Goal: Information Seeking & Learning: Understand process/instructions

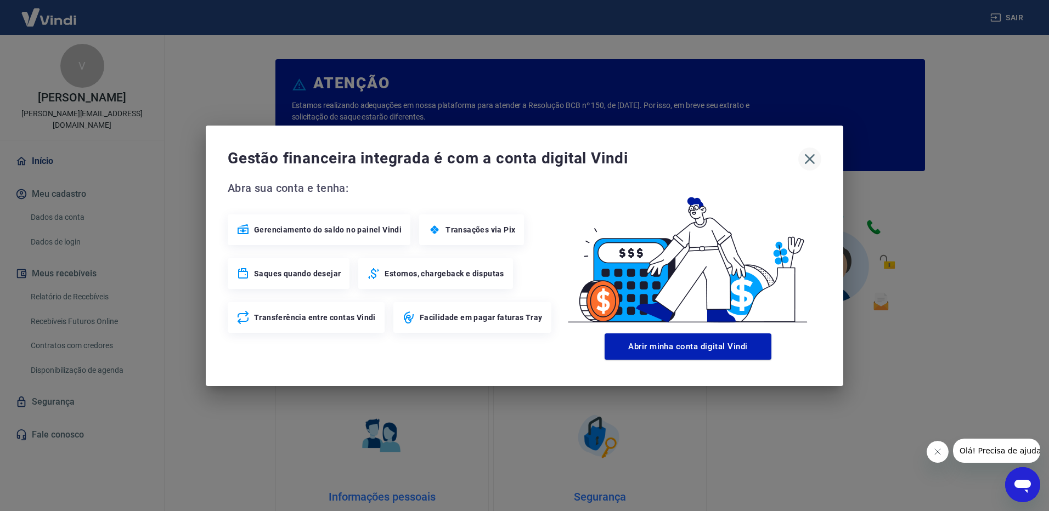
click at [810, 155] on icon "button" at bounding box center [810, 159] width 18 height 18
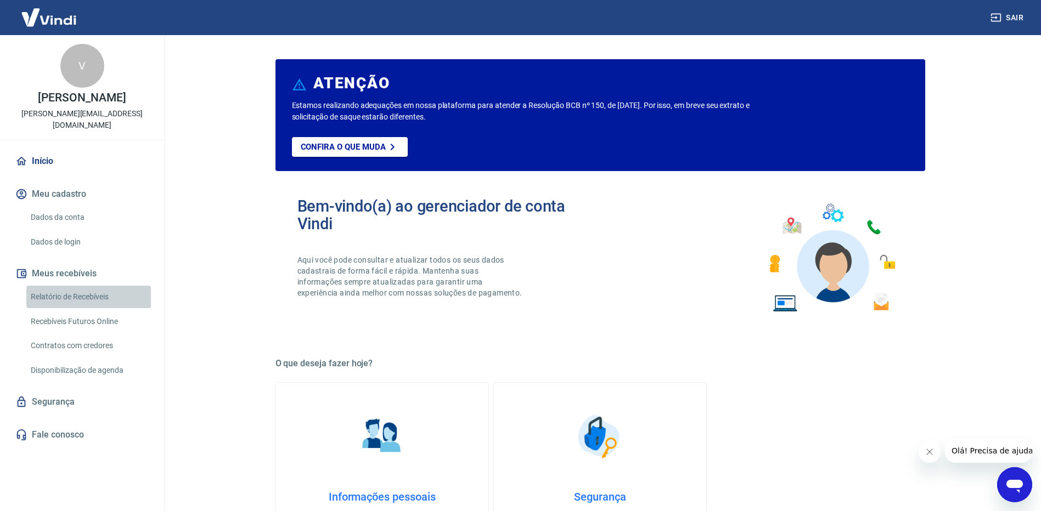
click at [83, 286] on link "Relatório de Recebíveis" at bounding box center [88, 297] width 125 height 22
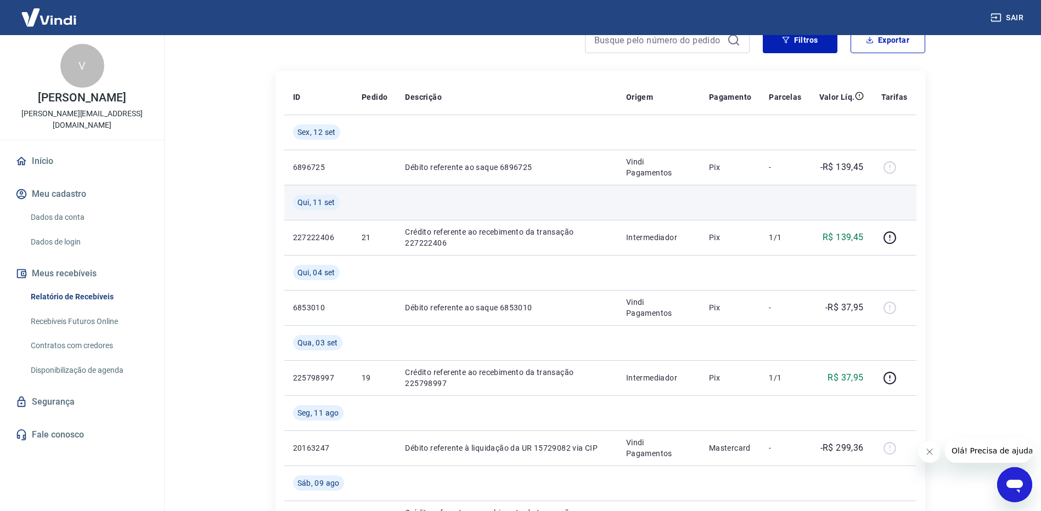
scroll to position [165, 0]
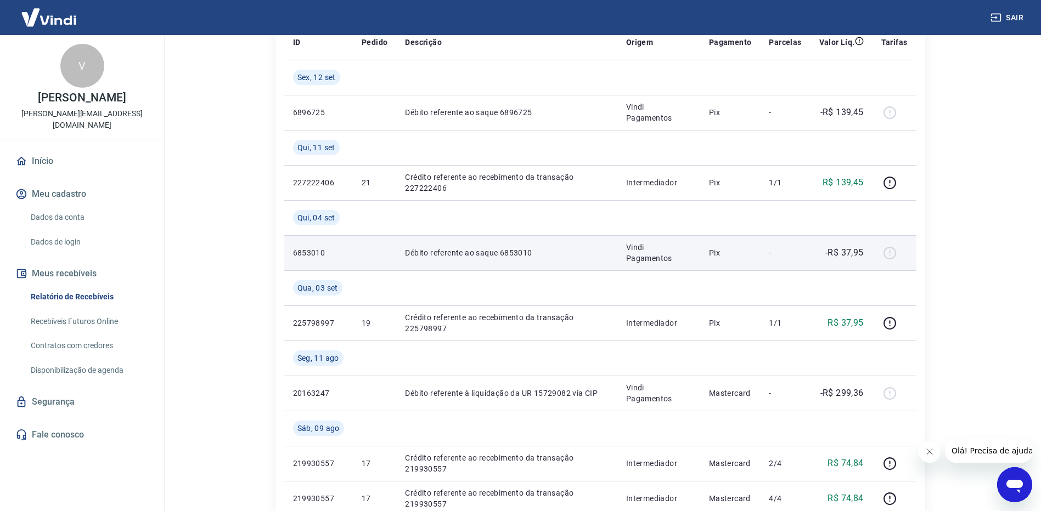
drag, startPoint x: 895, startPoint y: 257, endPoint x: 895, endPoint y: 244, distance: 13.7
click at [895, 255] on div at bounding box center [894, 253] width 26 height 18
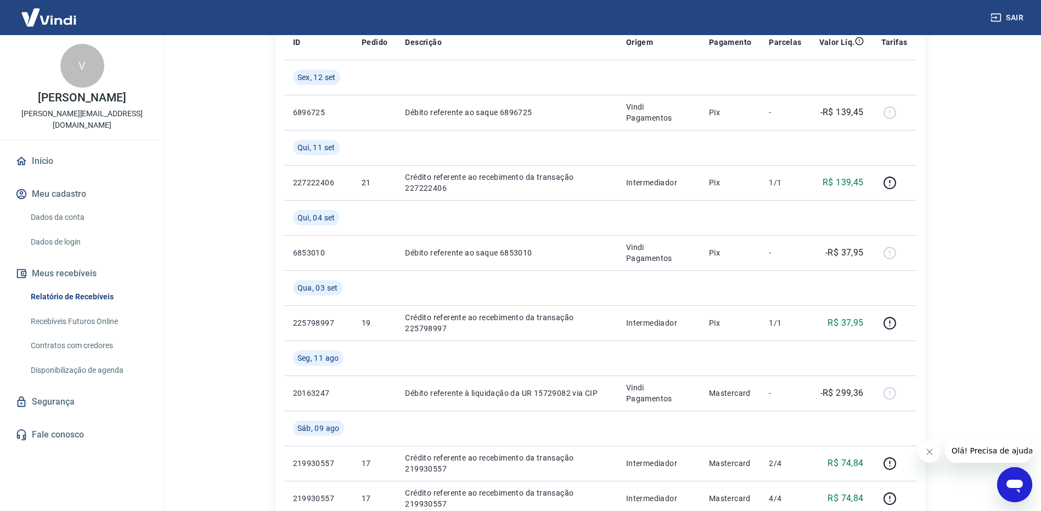
scroll to position [110, 0]
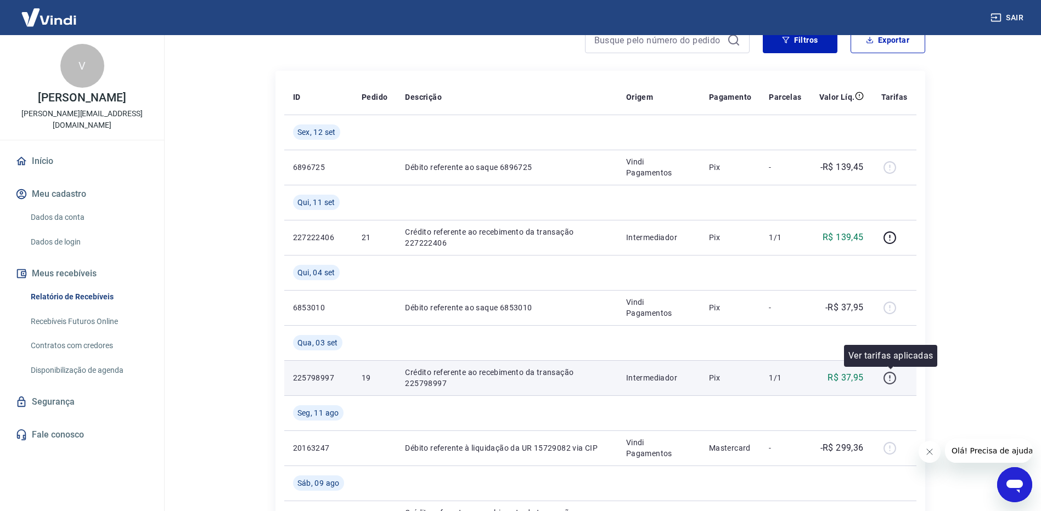
click at [889, 379] on icon "button" at bounding box center [890, 378] width 14 height 14
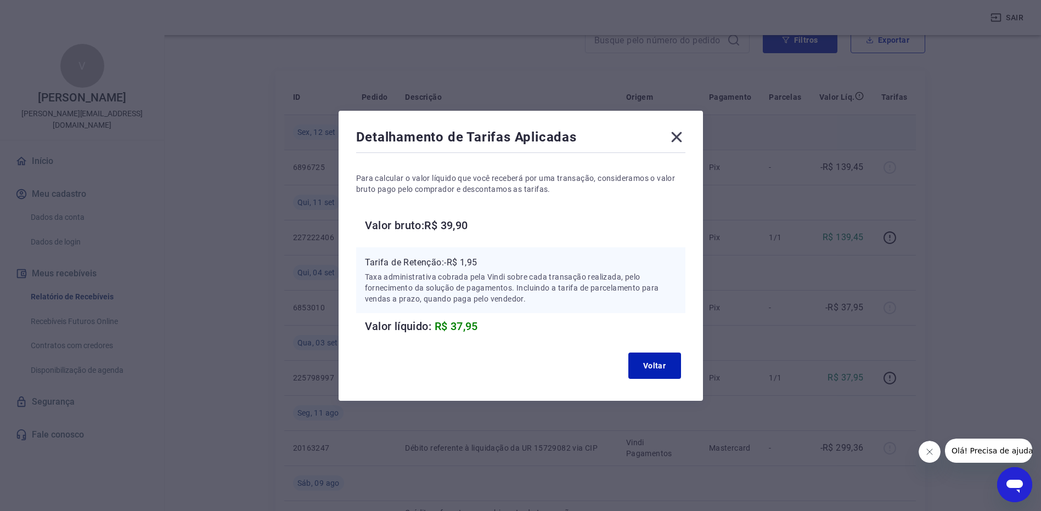
click at [685, 140] on icon at bounding box center [677, 137] width 18 height 18
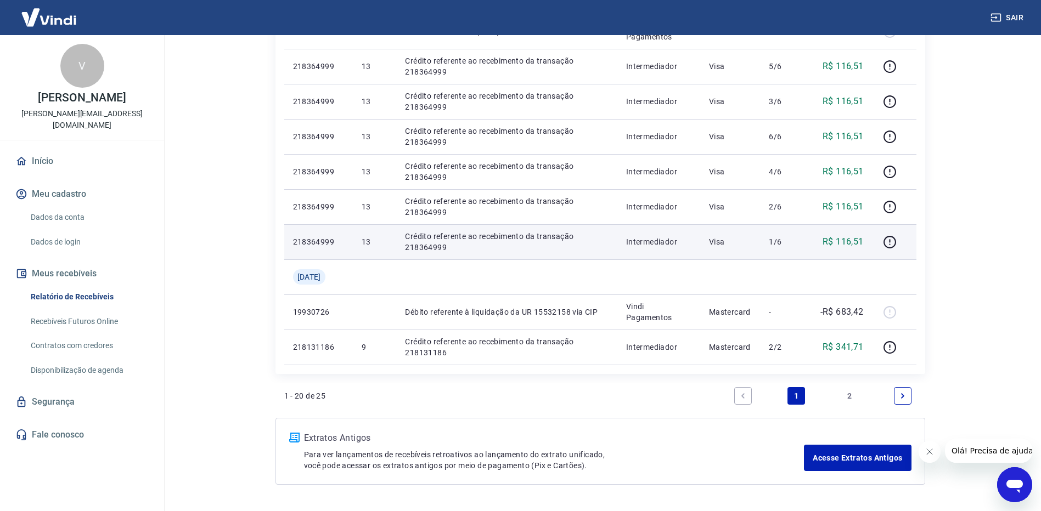
scroll to position [768, 0]
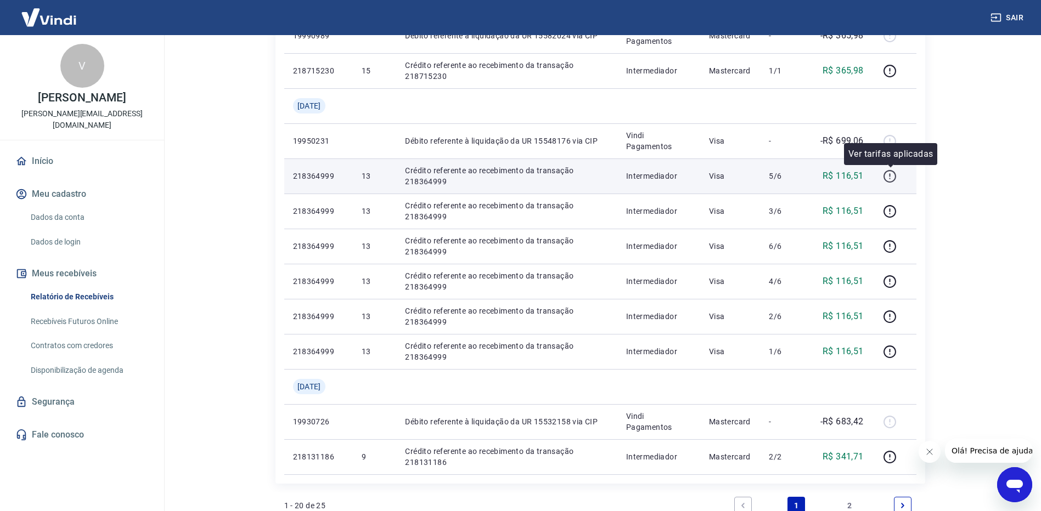
click at [892, 178] on icon "button" at bounding box center [890, 177] width 14 height 14
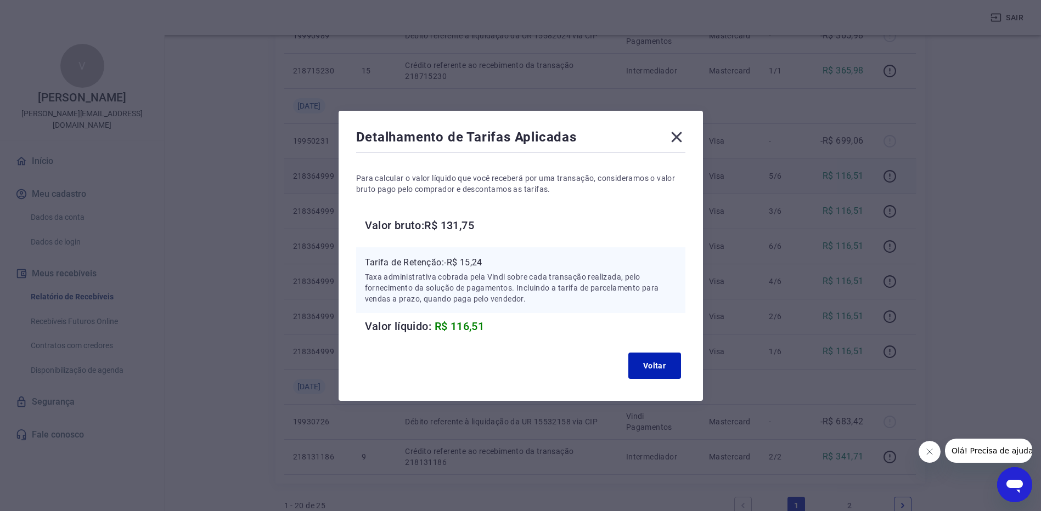
click at [682, 137] on icon at bounding box center [677, 137] width 18 height 18
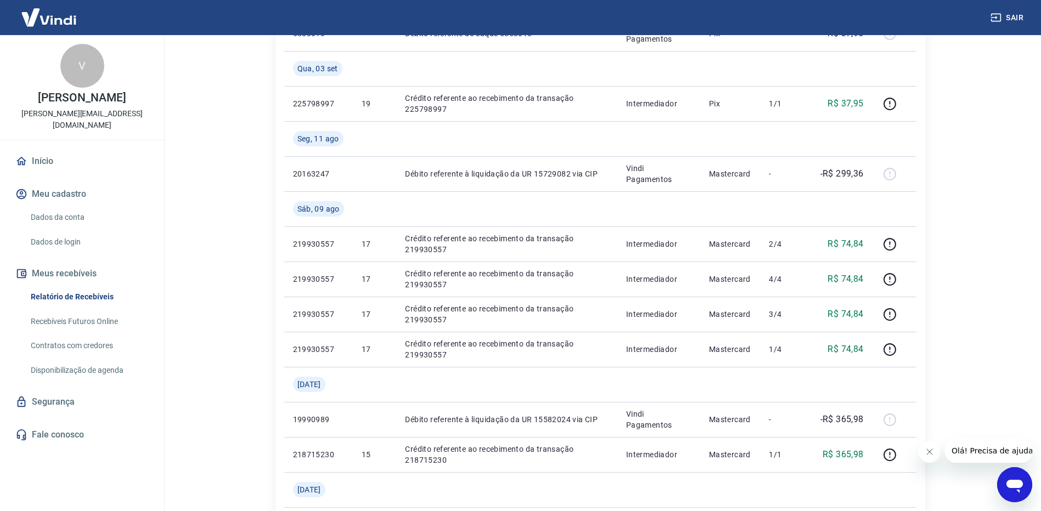
scroll to position [439, 0]
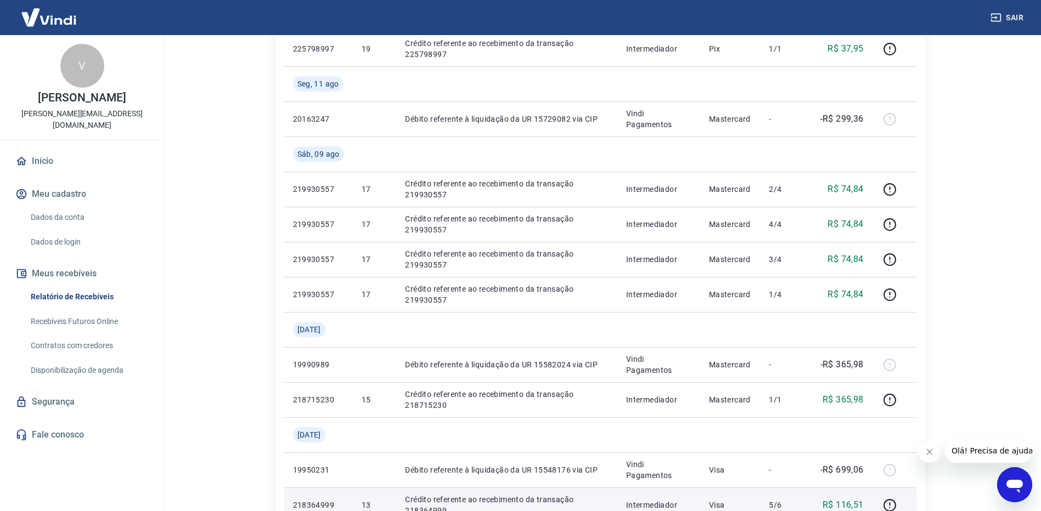
click at [109, 310] on link "Recebíveis Futuros Online" at bounding box center [88, 321] width 125 height 22
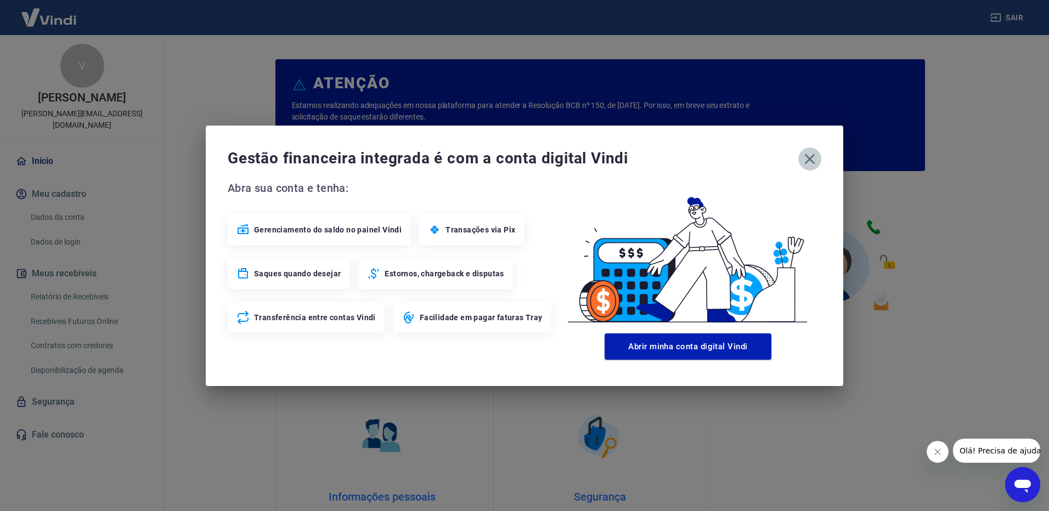
click at [811, 156] on icon "button" at bounding box center [810, 159] width 18 height 18
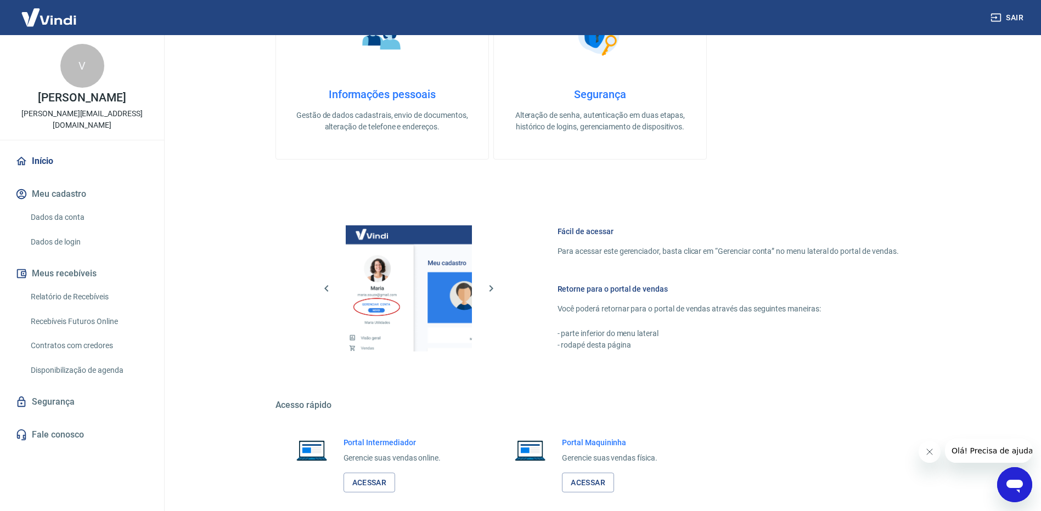
scroll to position [183, 0]
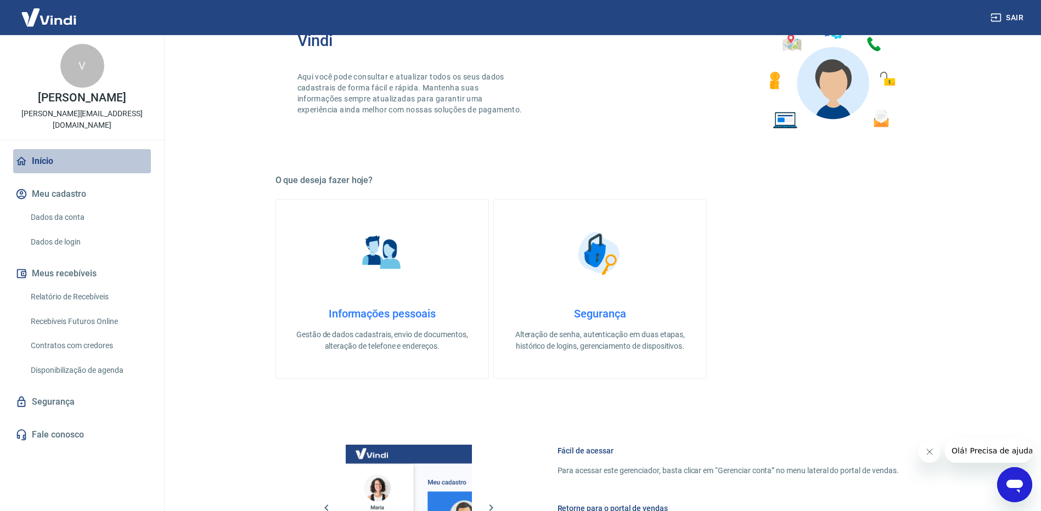
click at [48, 149] on link "Início" at bounding box center [82, 161] width 138 height 24
click at [83, 71] on div "V" at bounding box center [82, 66] width 44 height 44
click at [59, 18] on img at bounding box center [48, 17] width 71 height 33
click at [59, 19] on img at bounding box center [48, 17] width 71 height 33
click at [60, 19] on img at bounding box center [48, 17] width 71 height 33
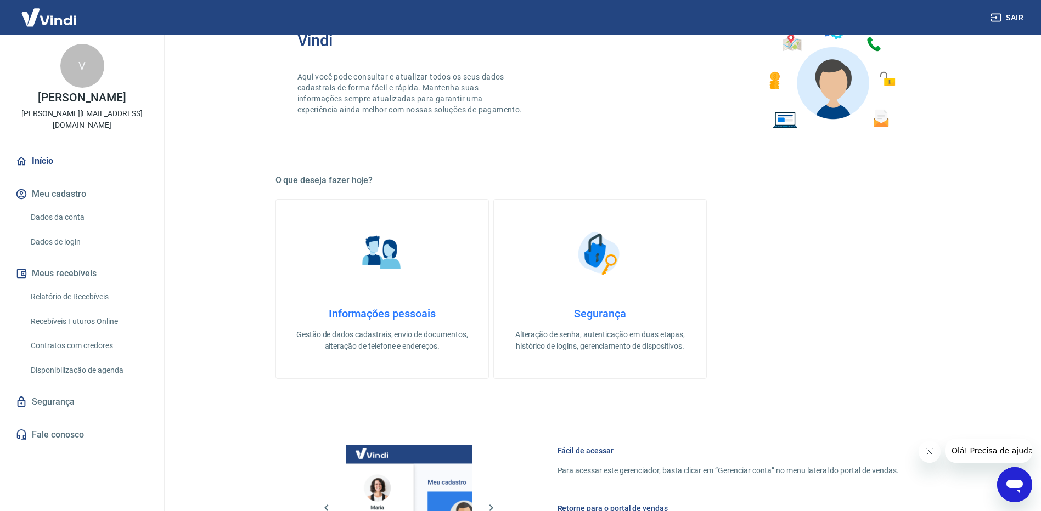
click at [60, 19] on img at bounding box center [48, 17] width 71 height 33
click at [60, 20] on img at bounding box center [48, 17] width 71 height 33
click at [77, 286] on link "Relatório de Recebíveis" at bounding box center [88, 297] width 125 height 22
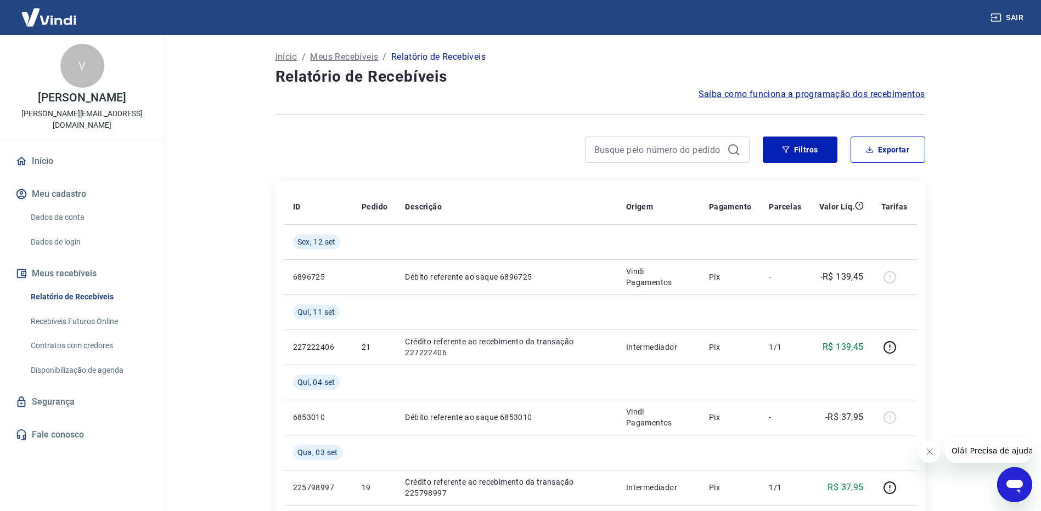
drag, startPoint x: 986, startPoint y: 31, endPoint x: 762, endPoint y: 93, distance: 231.6
click at [762, 93] on span "Saiba como funciona a programação dos recebimentos" at bounding box center [811, 94] width 227 height 13
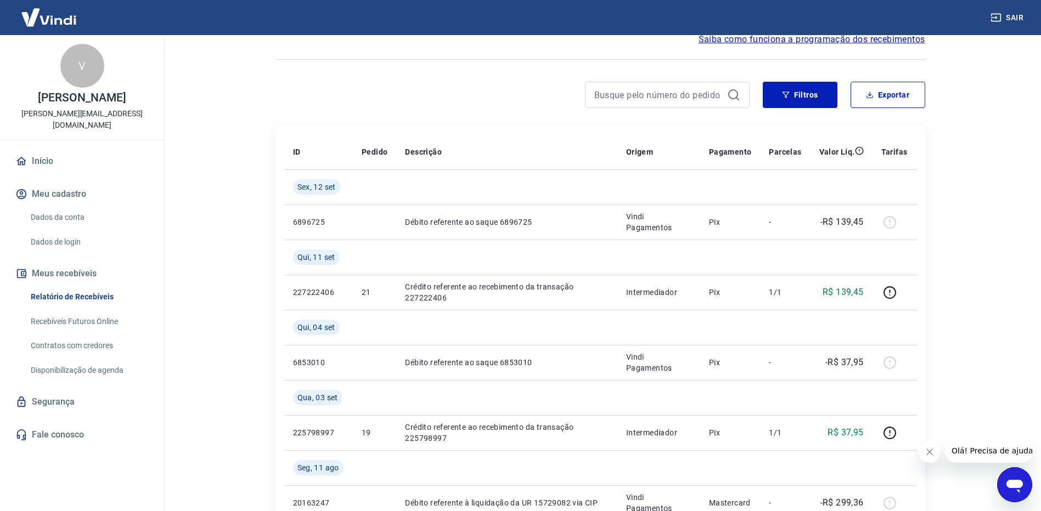
scroll to position [110, 0]
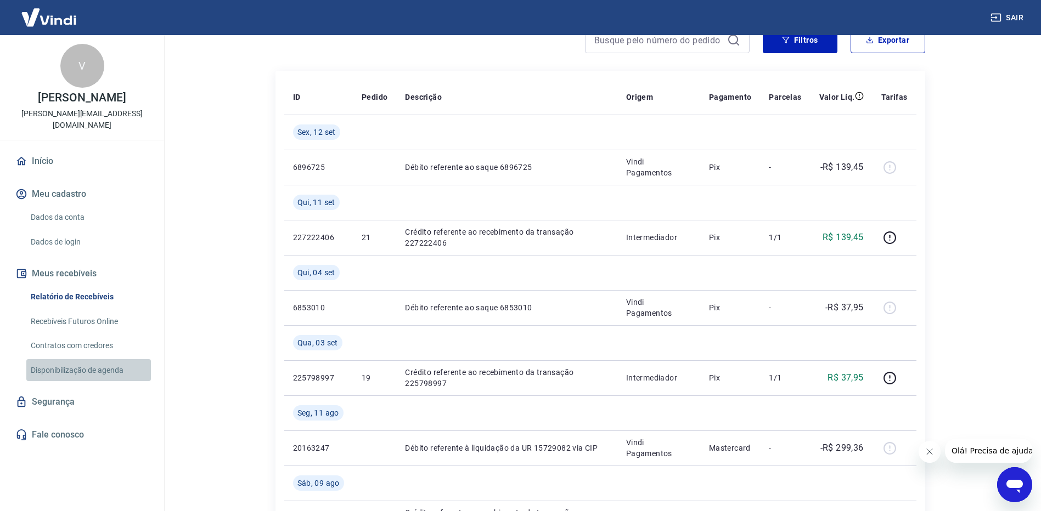
click at [86, 359] on link "Disponibilização de agenda" at bounding box center [88, 370] width 125 height 22
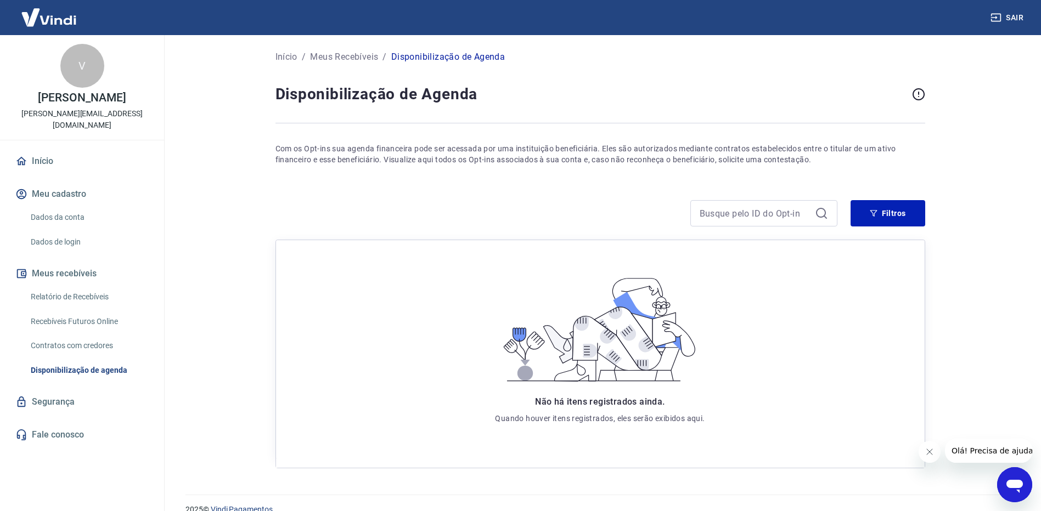
click at [58, 21] on img at bounding box center [48, 17] width 71 height 33
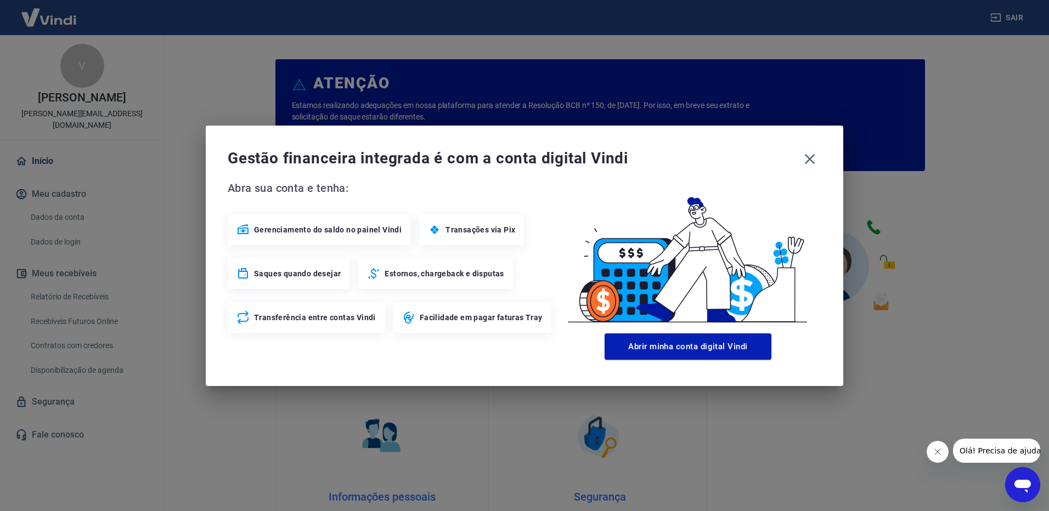
click at [303, 225] on span "Gerenciamento do saldo no painel Vindi" at bounding box center [328, 229] width 148 height 11
drag, startPoint x: 360, startPoint y: 284, endPoint x: 474, endPoint y: 299, distance: 115.1
click at [377, 285] on div "Gerenciamento do saldo no painel Vindi Transações via Pix Saques quando desejar…" at bounding box center [391, 273] width 327 height 118
drag, startPoint x: 516, startPoint y: 307, endPoint x: 519, endPoint y: 292, distance: 14.6
click at [519, 301] on div "Gerenciamento do saldo no painel Vindi Transações via Pix Saques quando desejar…" at bounding box center [391, 273] width 327 height 118
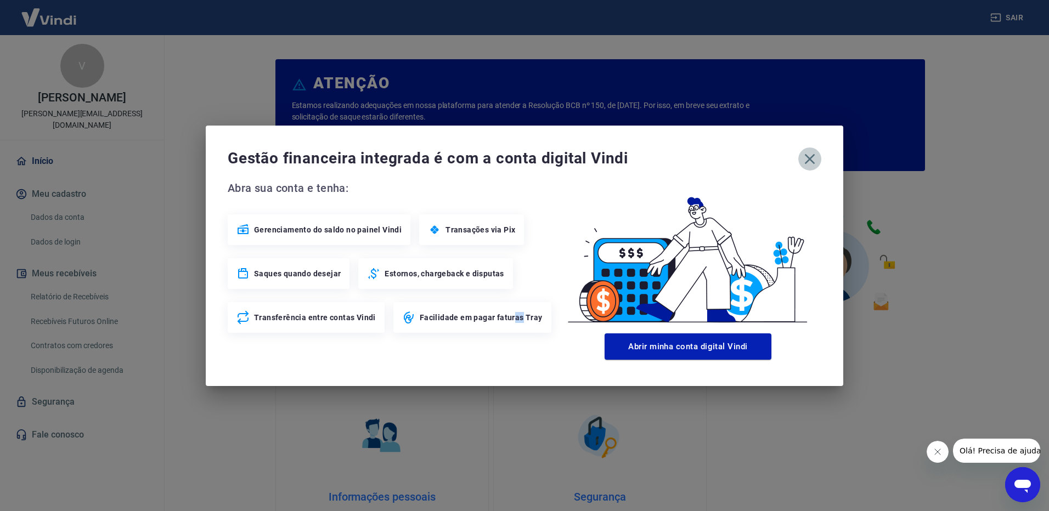
click at [806, 163] on icon "button" at bounding box center [810, 159] width 10 height 10
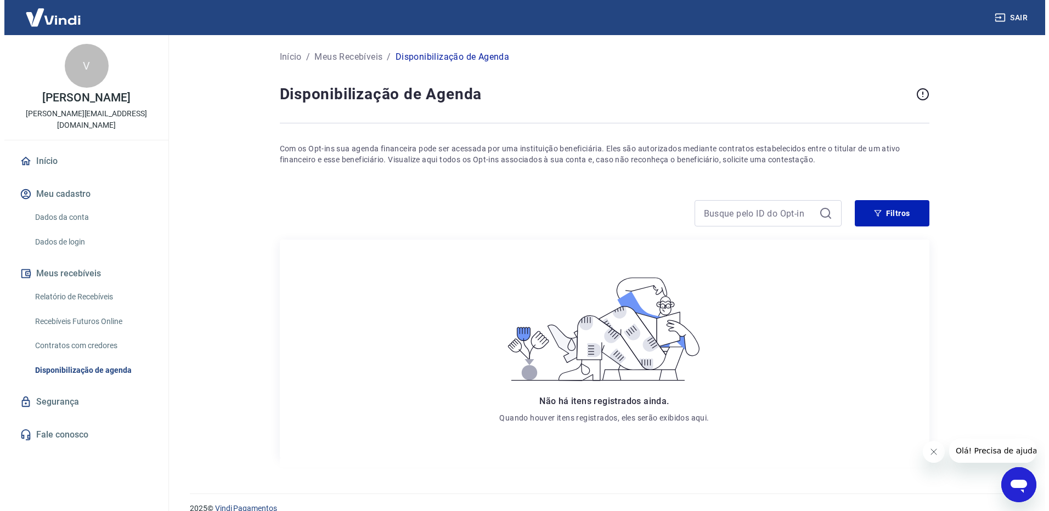
scroll to position [183, 0]
